Goal: Task Accomplishment & Management: Use online tool/utility

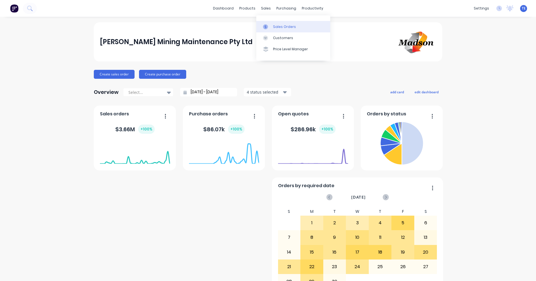
click at [278, 26] on div "Sales Orders" at bounding box center [284, 26] width 23 height 5
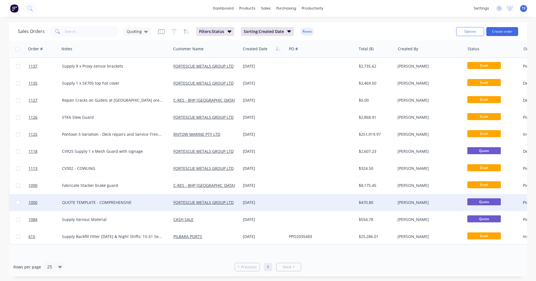
click at [247, 202] on div "16 Sep 2025" at bounding box center [264, 202] width 42 height 6
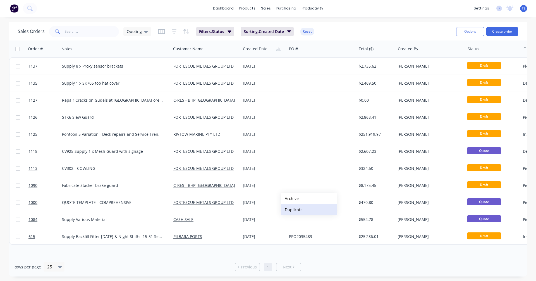
click at [285, 208] on button "Duplicate" at bounding box center [309, 209] width 56 height 11
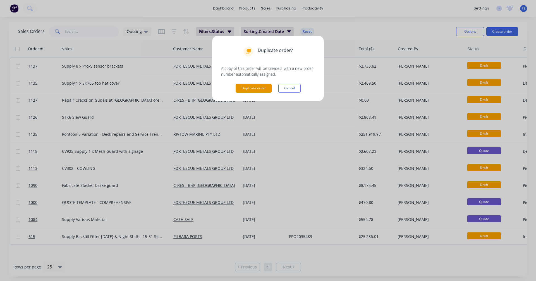
click at [247, 87] on button "Duplicate order" at bounding box center [253, 88] width 36 height 9
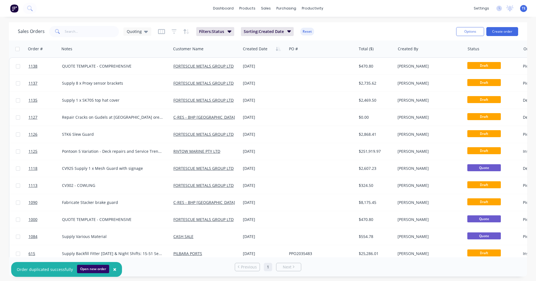
click at [94, 268] on button "Open new order" at bounding box center [93, 268] width 32 height 8
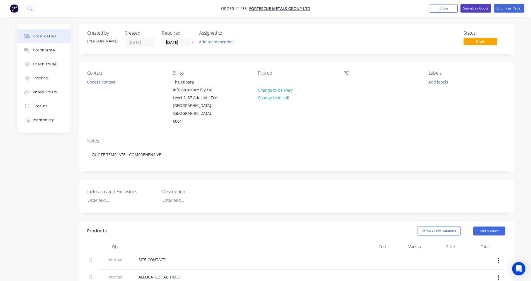
click at [467, 7] on button "Submit as Quote" at bounding box center [476, 8] width 31 height 8
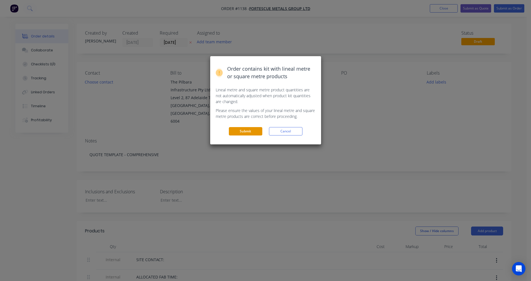
click at [233, 129] on button "Submit" at bounding box center [245, 131] width 33 height 8
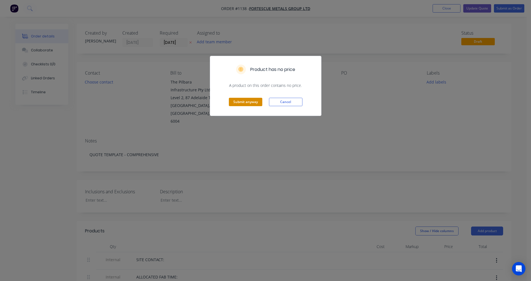
click at [242, 103] on button "Submit anyway" at bounding box center [245, 102] width 33 height 8
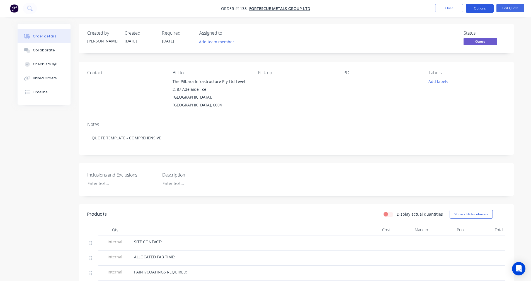
click at [481, 8] on button "Options" at bounding box center [480, 8] width 28 height 9
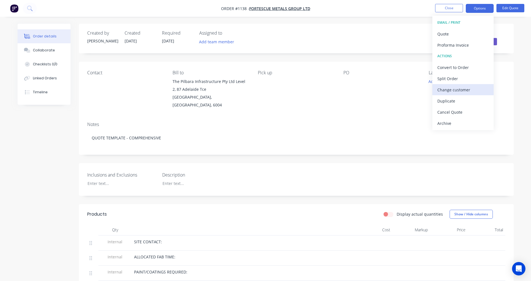
click at [461, 87] on div "Change customer" at bounding box center [463, 90] width 51 height 8
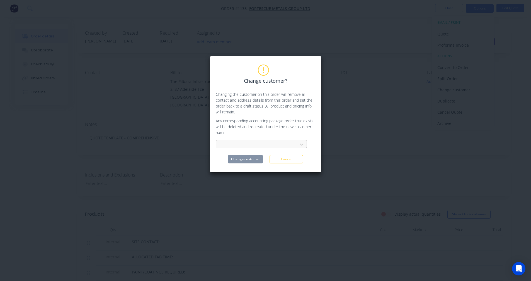
click at [255, 145] on div at bounding box center [258, 144] width 74 height 7
type input "[PERSON_NAME]"
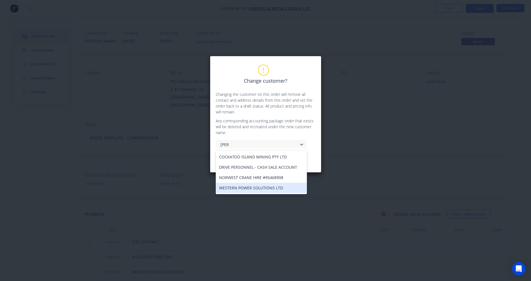
click at [257, 187] on div "WESTERN POWER SOLUTIONS LTD" at bounding box center [261, 187] width 91 height 10
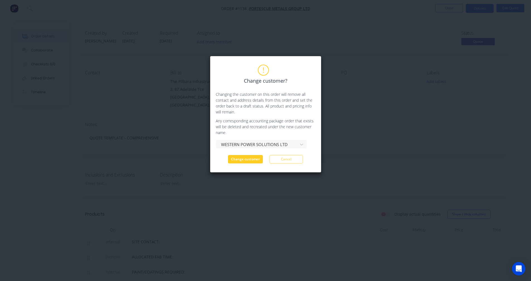
click at [249, 158] on button "Change customer" at bounding box center [245, 159] width 35 height 8
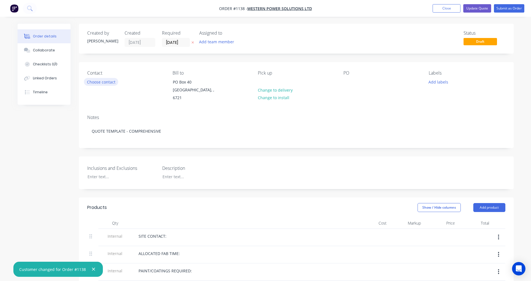
click at [109, 82] on button "Choose contact" at bounding box center [101, 82] width 34 height 8
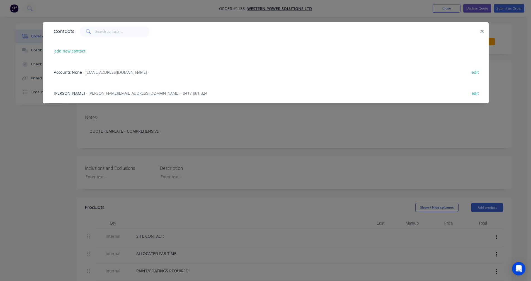
click at [101, 89] on div "[PERSON_NAME] - [PERSON_NAME][EMAIL_ADDRESS][DOMAIN_NAME] - 0417 881 324 edit" at bounding box center [266, 92] width 430 height 21
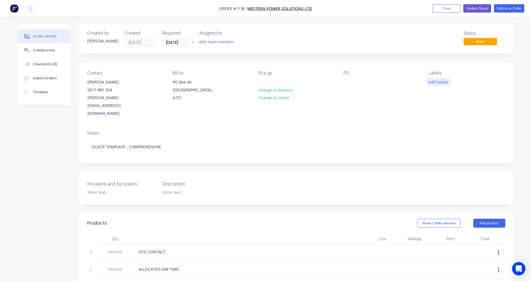
click at [444, 82] on button "Add labels" at bounding box center [439, 82] width 26 height 8
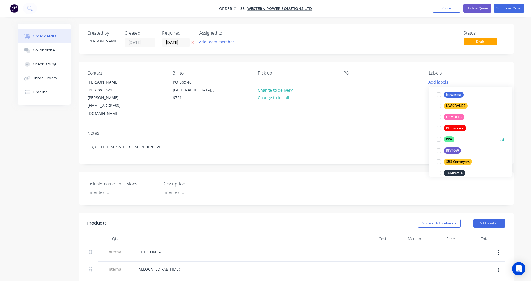
scroll to position [112, 0]
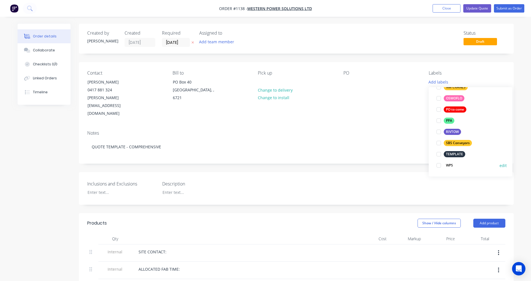
click at [440, 165] on div at bounding box center [438, 165] width 11 height 11
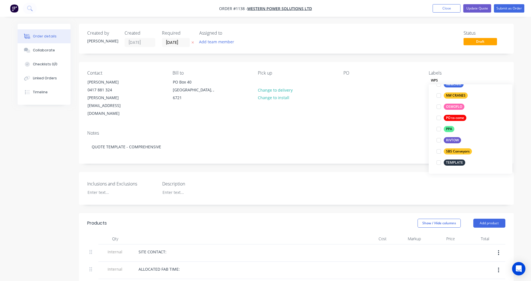
scroll to position [0, 0]
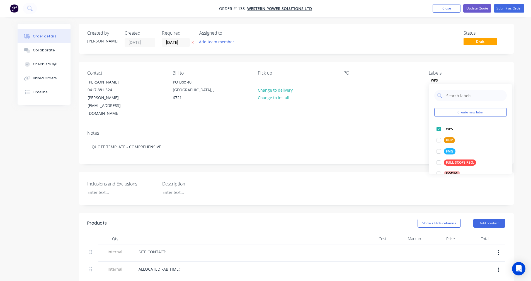
click at [242, 126] on div "Notes QUOTE TEMPLATE - COMPREHENSIVE" at bounding box center [296, 144] width 435 height 37
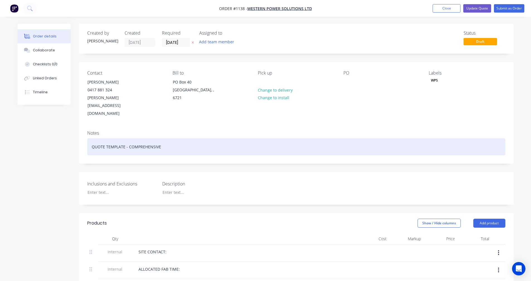
click at [196, 138] on div "QUOTE TEMPLATE - COMPREHENSIVE" at bounding box center [296, 146] width 418 height 17
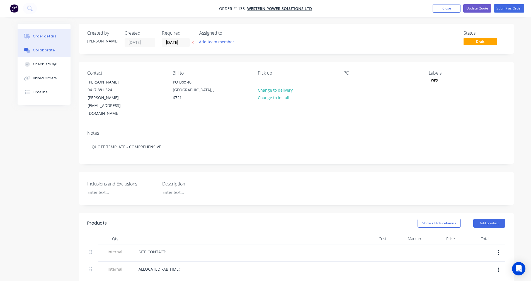
click at [44, 51] on div "Collaborate" at bounding box center [44, 50] width 22 height 5
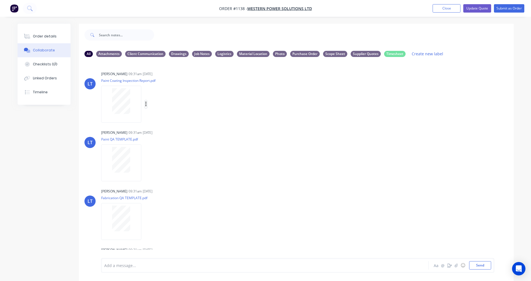
click at [147, 104] on icon "button" at bounding box center [146, 104] width 2 height 6
click at [166, 133] on button "Delete" at bounding box center [182, 131] width 63 height 13
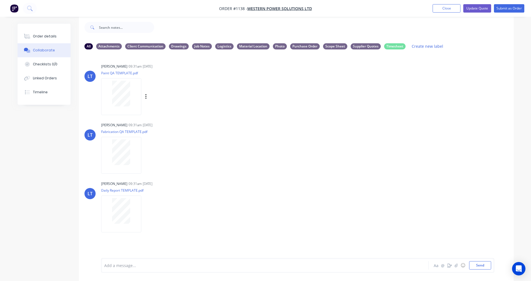
scroll to position [8, 0]
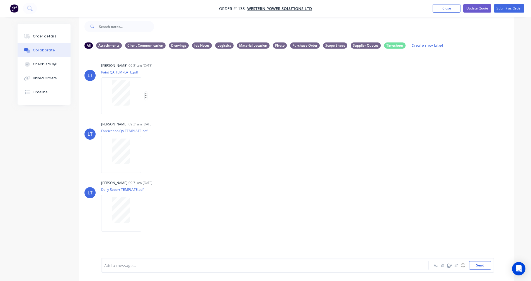
click at [146, 96] on icon "button" at bounding box center [145, 95] width 1 height 5
click at [174, 123] on button "Delete" at bounding box center [182, 123] width 63 height 13
click at [146, 154] on icon "button" at bounding box center [145, 154] width 1 height 5
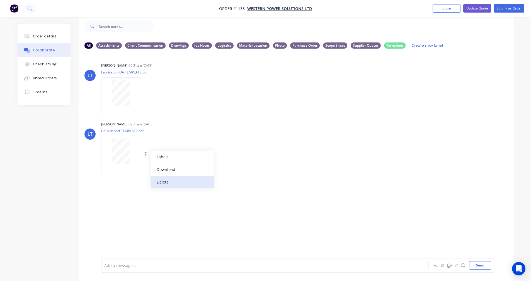
click at [167, 179] on button "Delete" at bounding box center [182, 181] width 63 height 13
